Goal: Task Accomplishment & Management: Manage account settings

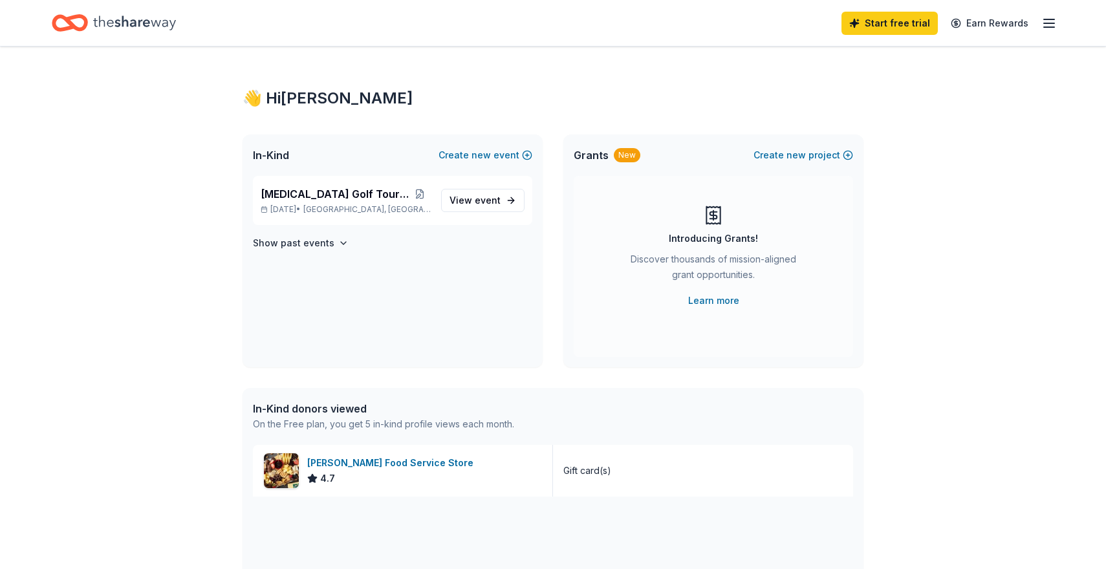
click at [1049, 21] on icon "button" at bounding box center [1049, 24] width 16 height 16
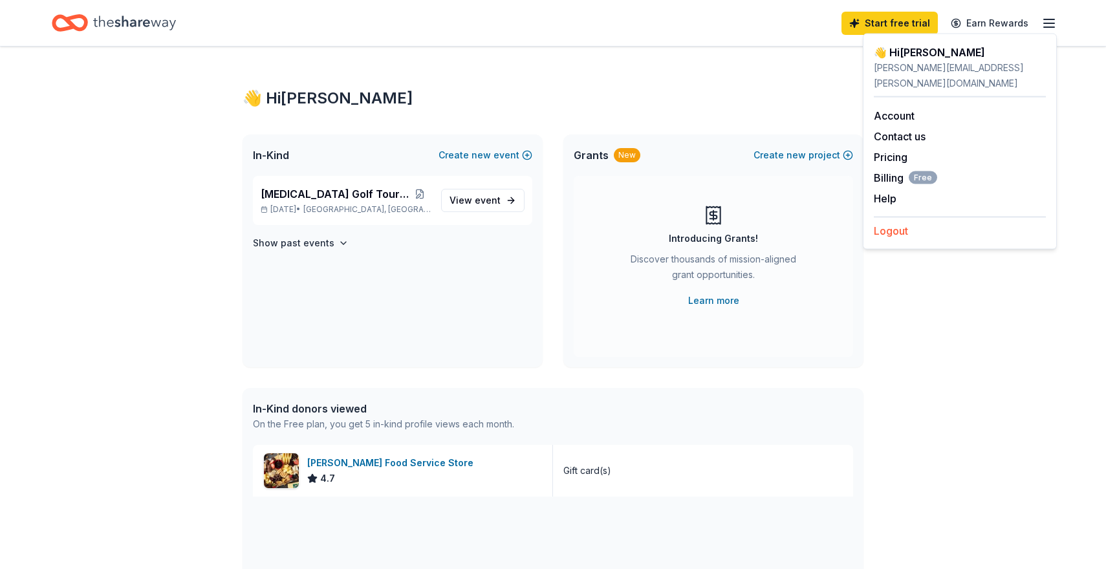
click at [883, 223] on button "Logout" at bounding box center [891, 231] width 34 height 16
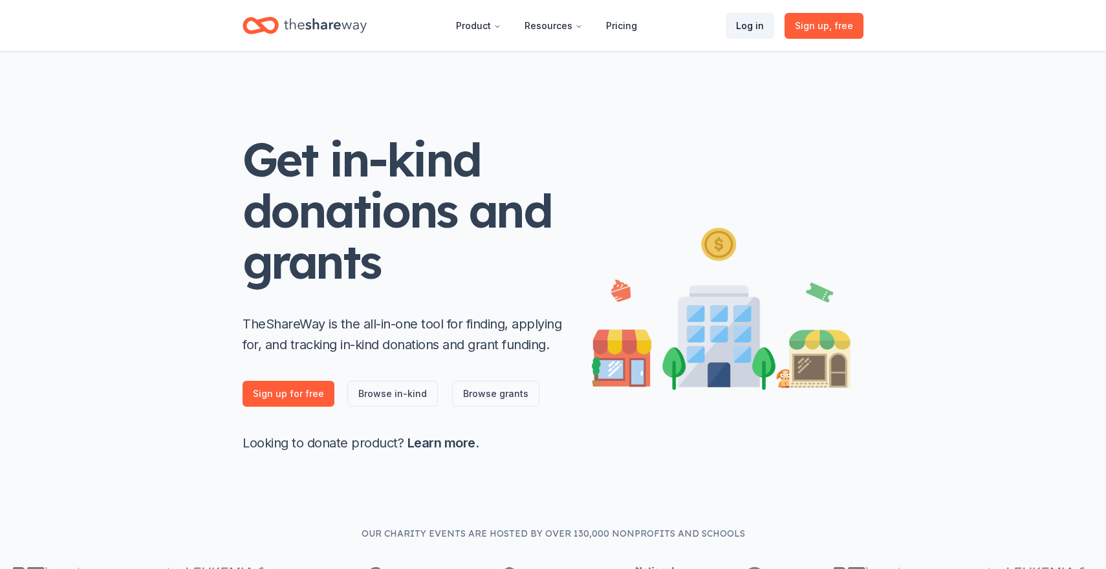
click at [747, 21] on link "Log in" at bounding box center [750, 26] width 49 height 26
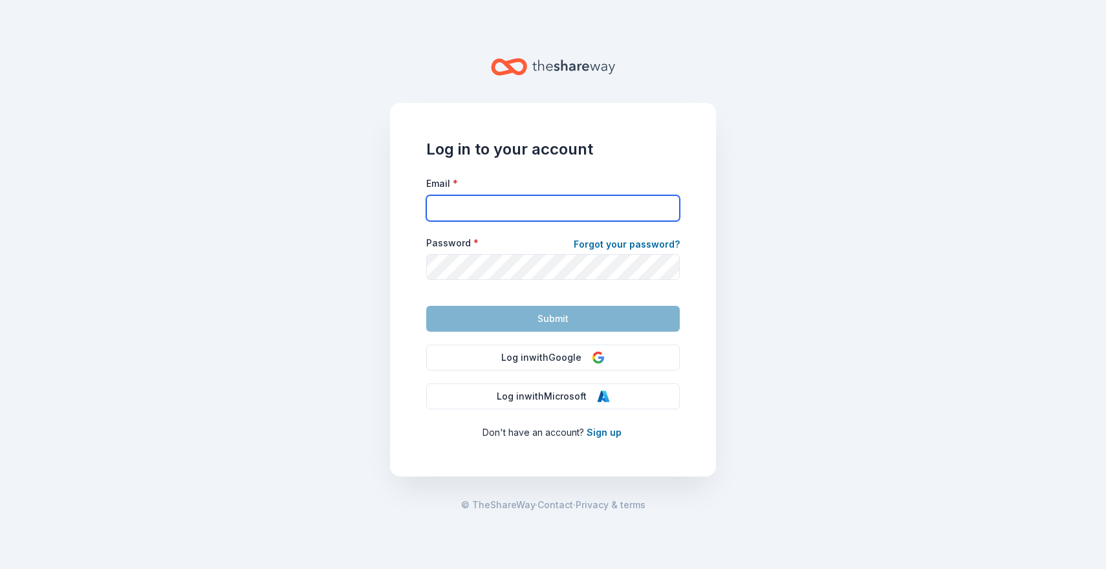
click at [471, 205] on input "Email *" at bounding box center [553, 208] width 254 height 26
type input "[EMAIL_ADDRESS][DOMAIN_NAME]"
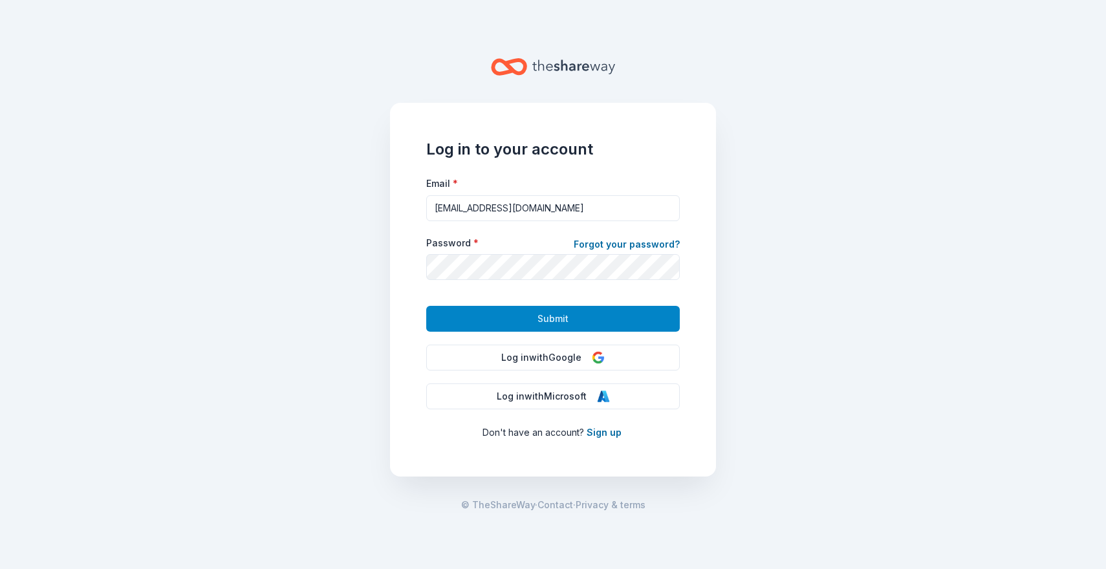
click at [525, 310] on button "Submit" at bounding box center [553, 319] width 254 height 26
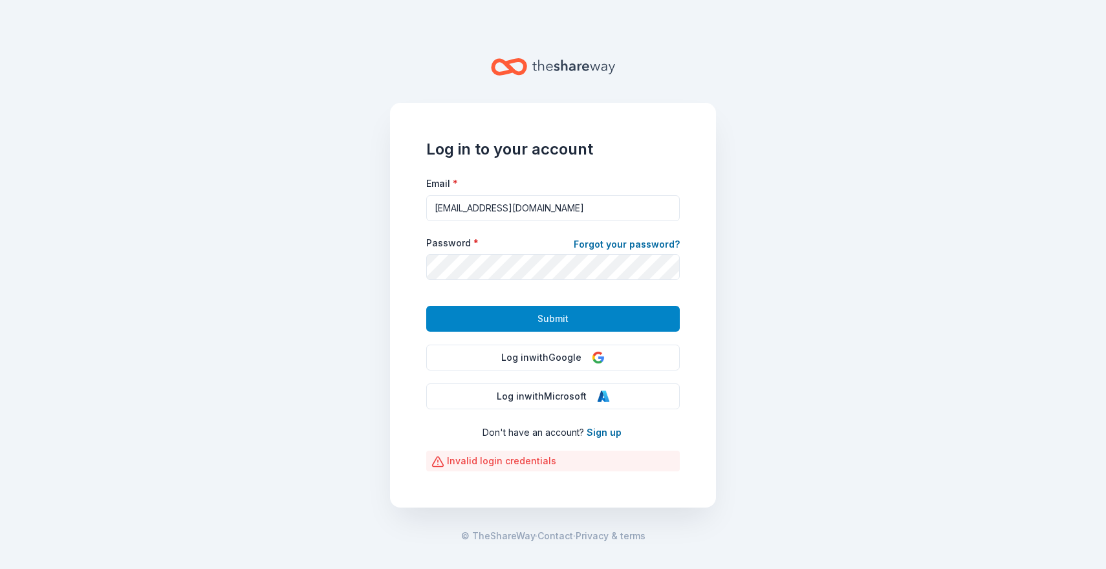
click at [522, 315] on button "Submit" at bounding box center [553, 319] width 254 height 26
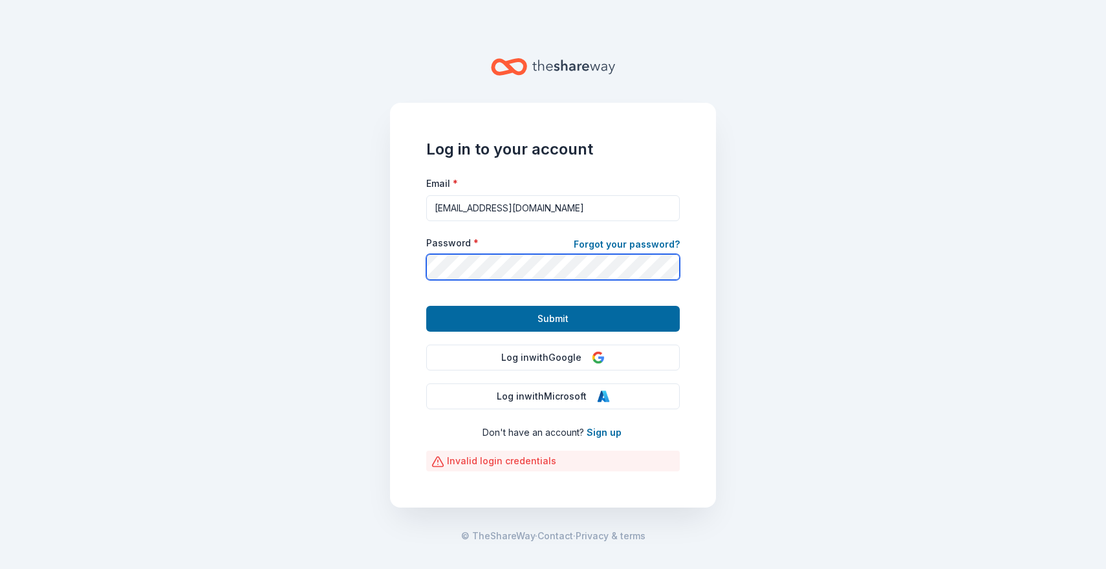
click at [378, 251] on main "Log in to your account Email * [EMAIL_ADDRESS][DOMAIN_NAME] Password * Forgot y…" at bounding box center [553, 284] width 1106 height 569
click at [426, 306] on button "Submit" at bounding box center [553, 319] width 254 height 26
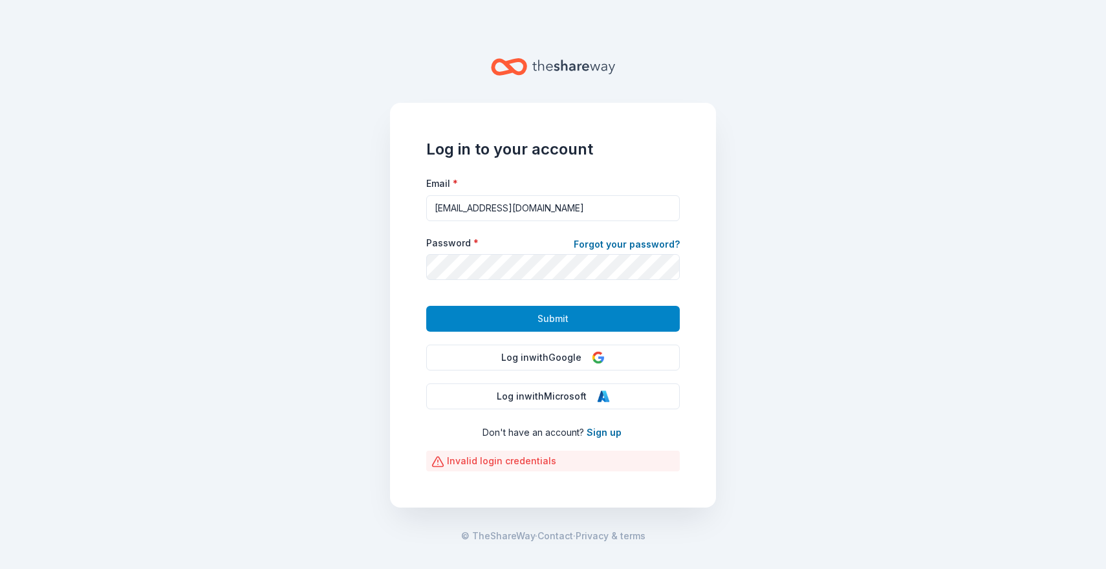
click at [484, 313] on button "Submit" at bounding box center [553, 319] width 254 height 26
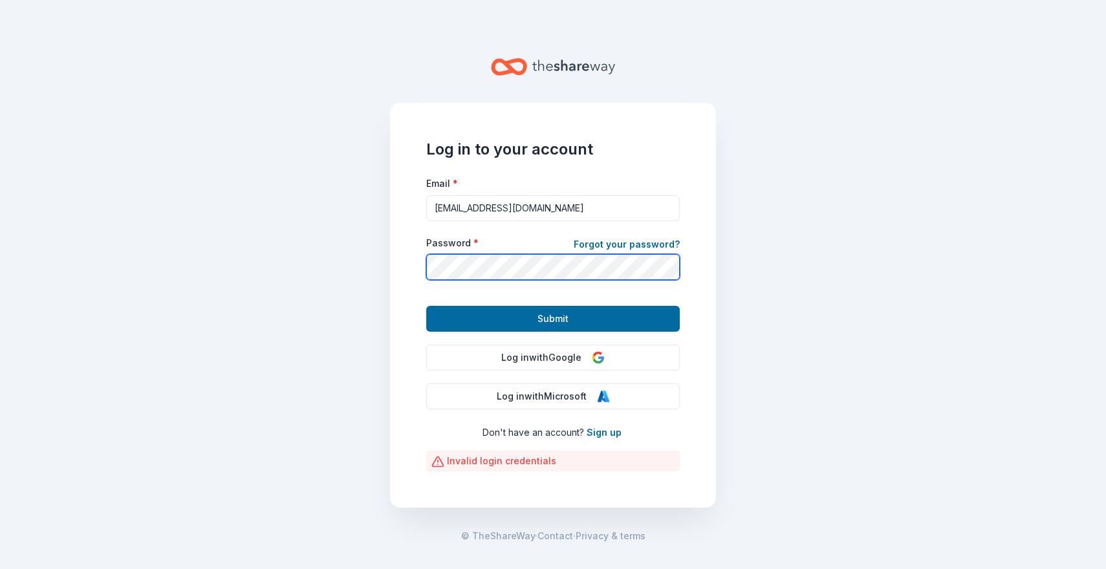
click at [426, 306] on button "Submit" at bounding box center [553, 319] width 254 height 26
